Goal: Transaction & Acquisition: Purchase product/service

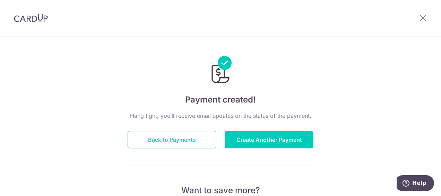
click at [172, 141] on button "Back to Payments" at bounding box center [172, 139] width 89 height 17
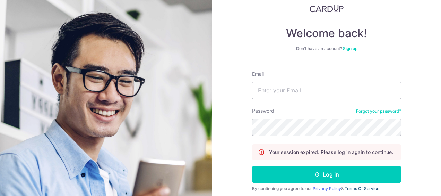
scroll to position [46, 0]
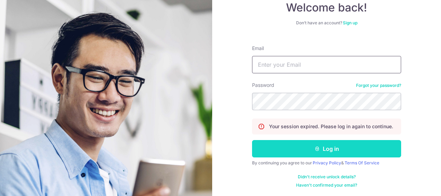
type input "[EMAIL_ADDRESS][DOMAIN_NAME]"
click at [334, 144] on button "Log in" at bounding box center [326, 148] width 149 height 17
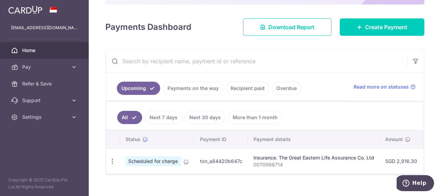
scroll to position [97, 0]
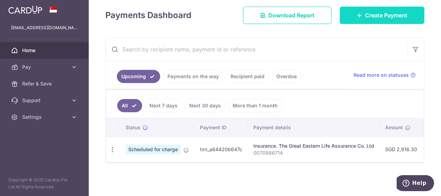
click at [381, 17] on span "Create Payment" at bounding box center [386, 15] width 42 height 8
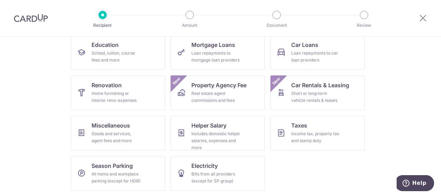
scroll to position [45, 0]
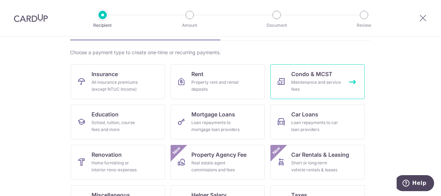
click at [322, 80] on div "Maintenance and service fees" at bounding box center [317, 86] width 50 height 14
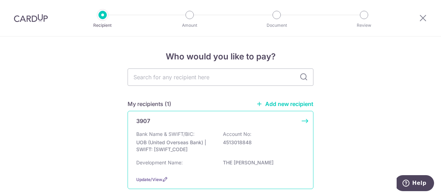
click at [156, 121] on div "3907" at bounding box center [216, 121] width 160 height 8
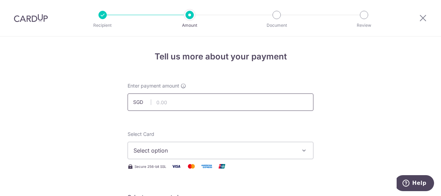
click at [207, 99] on input "text" at bounding box center [221, 101] width 186 height 17
type input "1,074.20"
click at [217, 154] on button "Select option" at bounding box center [221, 150] width 186 height 17
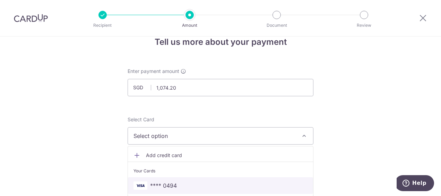
scroll to position [35, 0]
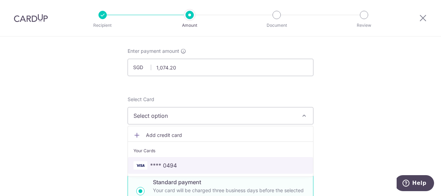
click at [167, 164] on span "**** 0494" at bounding box center [163, 165] width 27 height 8
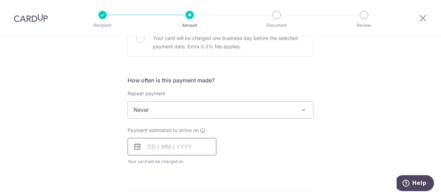
scroll to position [243, 0]
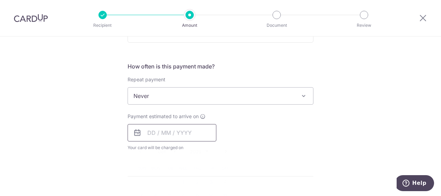
click at [175, 125] on input "text" at bounding box center [172, 132] width 89 height 17
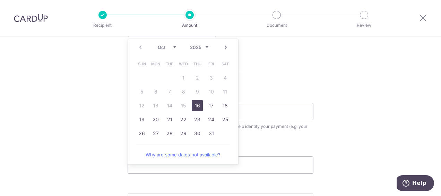
click at [200, 104] on link "16" at bounding box center [197, 105] width 11 height 11
type input "[DATE]"
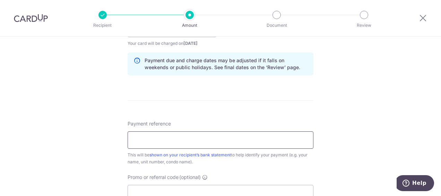
click at [230, 140] on input "Payment reference" at bounding box center [221, 139] width 186 height 17
click at [137, 140] on input "12C#13-65" at bounding box center [221, 139] width 186 height 17
click at [133, 136] on input "12C#13-65" at bounding box center [221, 139] width 186 height 17
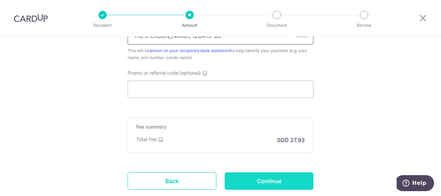
type input "The minton 12C#13-65"
click at [266, 181] on input "Continue" at bounding box center [269, 180] width 89 height 17
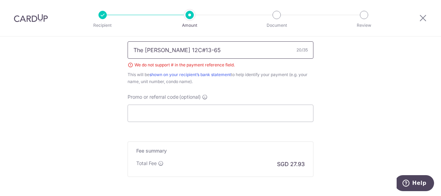
scroll to position [426, 0]
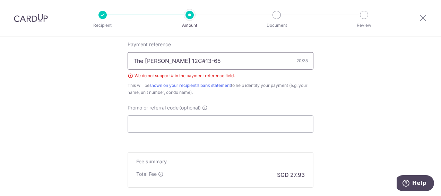
click at [176, 58] on input "The [PERSON_NAME] 12C#13-65" at bounding box center [221, 60] width 186 height 17
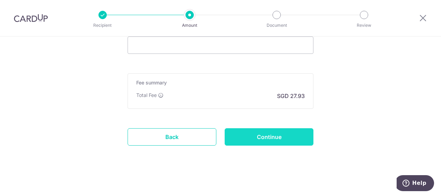
type input "The minton 12C unit13-65"
click at [263, 133] on input "Continue" at bounding box center [269, 136] width 89 height 17
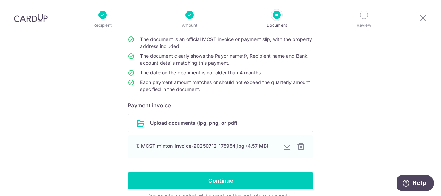
scroll to position [104, 0]
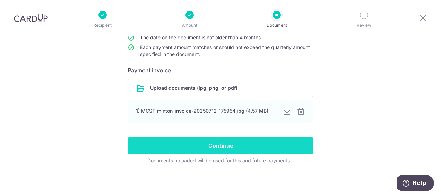
click at [232, 145] on input "Continue" at bounding box center [221, 145] width 186 height 17
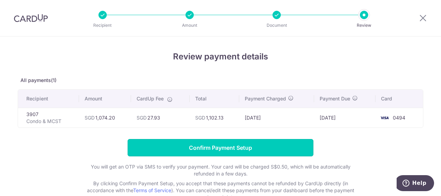
click at [181, 140] on input "Confirm Payment Setup" at bounding box center [221, 147] width 186 height 17
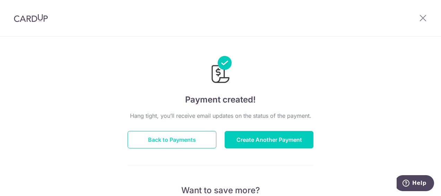
click at [175, 136] on button "Back to Payments" at bounding box center [172, 139] width 89 height 17
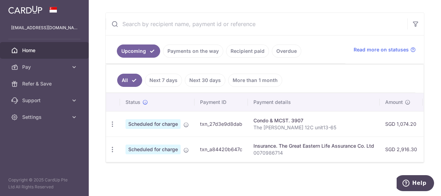
drag, startPoint x: 196, startPoint y: 48, endPoint x: 196, endPoint y: 53, distance: 5.9
click at [196, 49] on link "Payments on the way" at bounding box center [193, 50] width 60 height 13
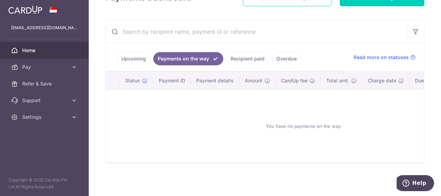
click at [240, 52] on link "Recipient paid" at bounding box center [247, 58] width 43 height 13
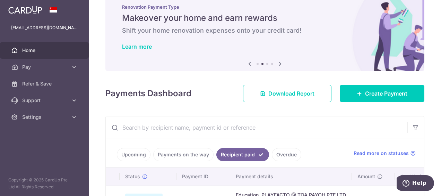
scroll to position [0, 0]
